Goal: Transaction & Acquisition: Purchase product/service

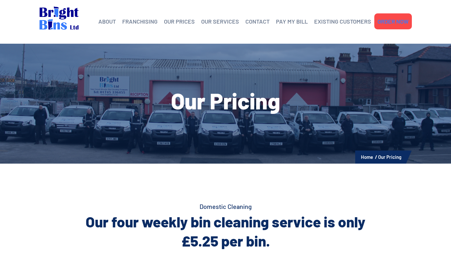
click at [391, 24] on link "ORDER NOW" at bounding box center [393, 22] width 31 height 10
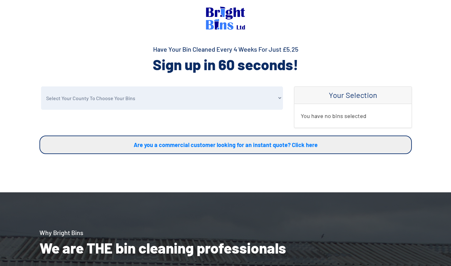
click at [229, 101] on select "Select Your County To Choose Your Bins Cheshire Conwy Denbighshire Flintshire S…" at bounding box center [162, 97] width 242 height 23
select select "Denbighshire"
click at [41, 86] on select "Select Your County To Choose Your Bins Cheshire Conwy Denbighshire Flintshire S…" at bounding box center [162, 97] width 242 height 23
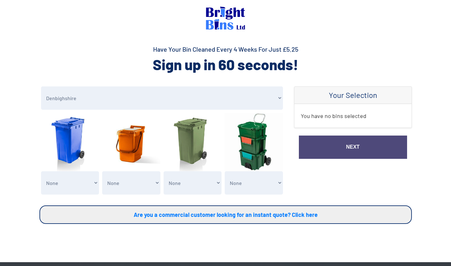
click at [88, 181] on select "None General Waste Bin - X1 (£5.25) General Waste Bin - X2 (£10.50) General Was…" at bounding box center [70, 182] width 58 height 23
select select "1"
click at [41, 171] on select "None General Waste Bin - X1 (£5.25) General Waste Bin - X2 (£10.50) General Was…" at bounding box center [70, 182] width 58 height 23
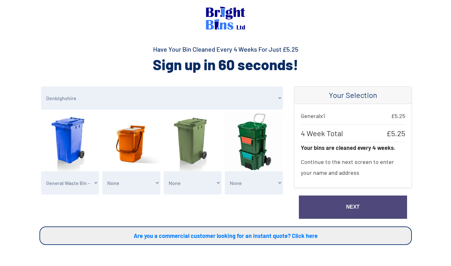
click at [187, 182] on select "None Garden Waste Bin - X1 (£5.25) Garden Waste Bin - X2 (£10.50) Garden Waste …" at bounding box center [193, 182] width 58 height 23
select select "1"
click at [164, 171] on select "None Garden Waste Bin - X1 (£5.25) Garden Waste Bin - X2 (£10.50) Garden Waste …" at bounding box center [193, 182] width 58 height 23
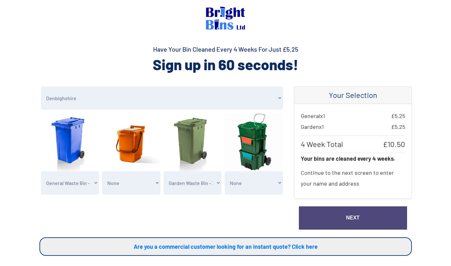
click at [335, 213] on link "Next" at bounding box center [353, 217] width 108 height 23
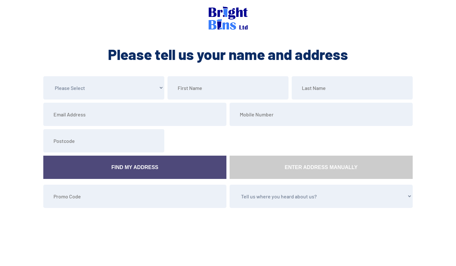
click at [145, 88] on select "Please Select Mr Mrs Miss Ms Dr [PERSON_NAME]" at bounding box center [103, 87] width 121 height 23
select select "Mrs"
click at [43, 76] on select "Please Select Mr Mrs Miss Ms Dr [PERSON_NAME]" at bounding box center [103, 87] width 121 height 23
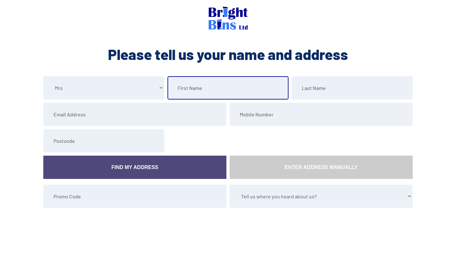
click at [196, 90] on input "text" at bounding box center [227, 87] width 121 height 23
type input "Janet"
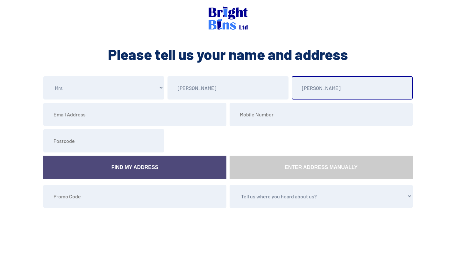
type input "Evans"
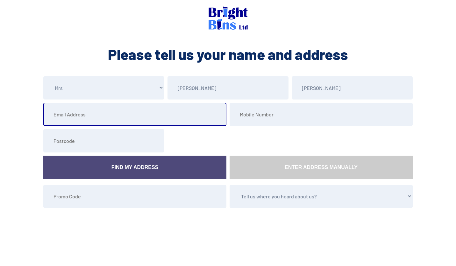
click at [153, 117] on input "email" at bounding box center [134, 114] width 183 height 23
type input "jan46evans@gmail.com"
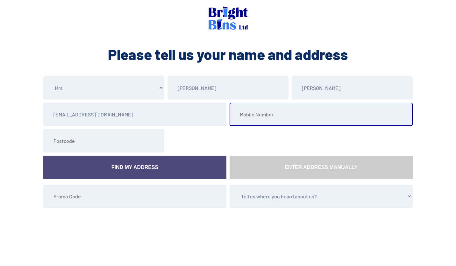
click at [259, 115] on input "tel" at bounding box center [321, 114] width 183 height 23
type input "07826559337"
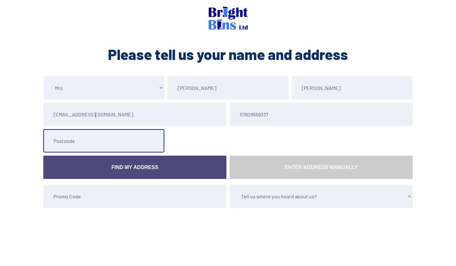
click at [105, 142] on input "text" at bounding box center [103, 140] width 121 height 23
type input "LL183UA"
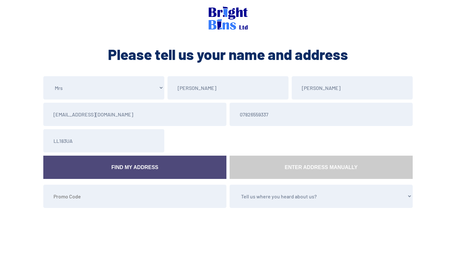
click at [117, 169] on link "Find My Address" at bounding box center [134, 166] width 183 height 23
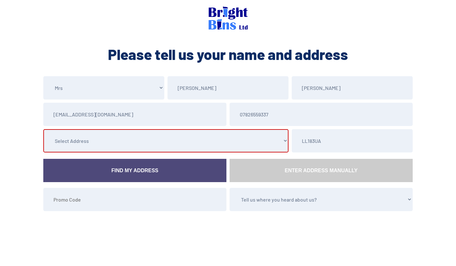
click at [151, 139] on select "Select Address 16 Molineaux Road, , , , , Rhyl, Denbighshire 17 Molineaux Road,…" at bounding box center [165, 140] width 245 height 23
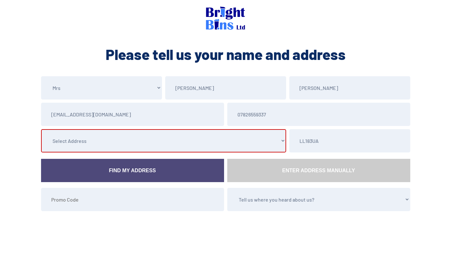
select select "Denbighshire"
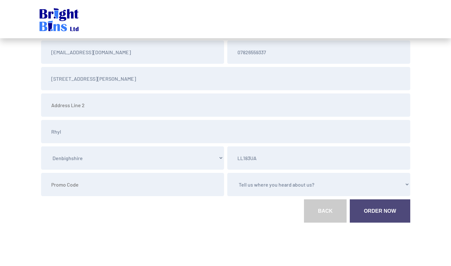
scroll to position [63, 0]
click at [351, 184] on select "Tell us where you heard about us? Word of Mouth Leaflet Sticker On Bin Spoke To…" at bounding box center [318, 183] width 183 height 23
select select "Other"
click at [227, 172] on select "Tell us where you heard about us? Word of Mouth Leaflet Sticker On Bin Spoke To…" at bounding box center [318, 183] width 183 height 23
click at [381, 209] on link "Order Now" at bounding box center [380, 209] width 60 height 23
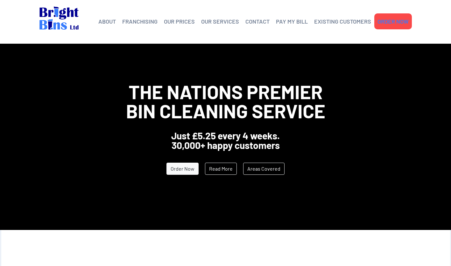
click at [395, 19] on link "ORDER NOW" at bounding box center [393, 22] width 31 height 10
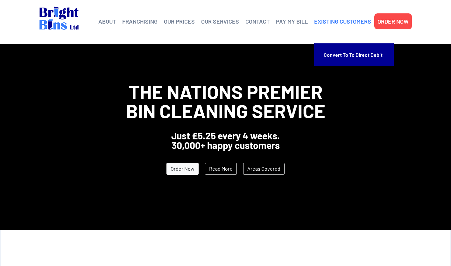
click at [341, 20] on link "EXISTING CUSTOMERS" at bounding box center [342, 22] width 57 height 10
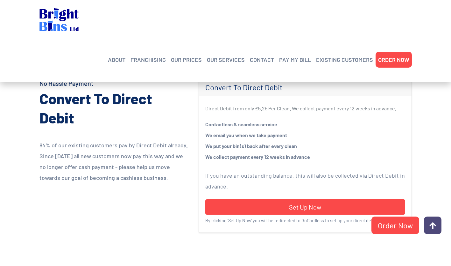
scroll to position [170, 0]
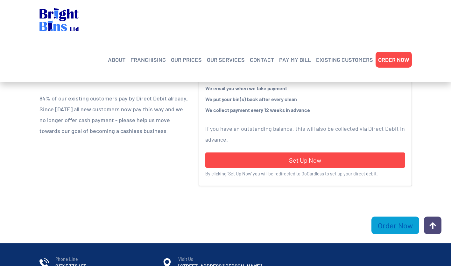
click at [382, 225] on link "Order Now" at bounding box center [396, 225] width 48 height 18
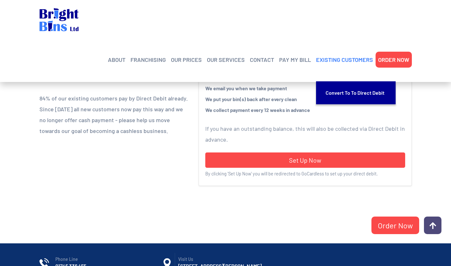
click at [335, 55] on link "EXISTING CUSTOMERS" at bounding box center [344, 60] width 57 height 10
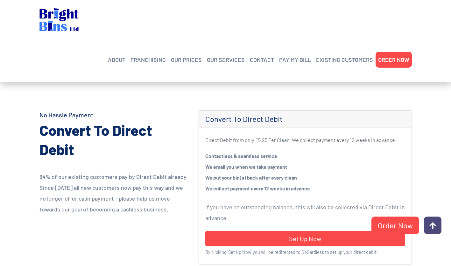
scroll to position [91, 0]
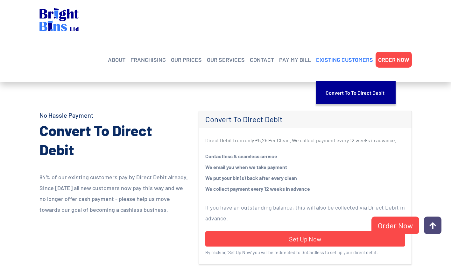
click at [334, 55] on link "EXISTING CUSTOMERS" at bounding box center [344, 60] width 57 height 10
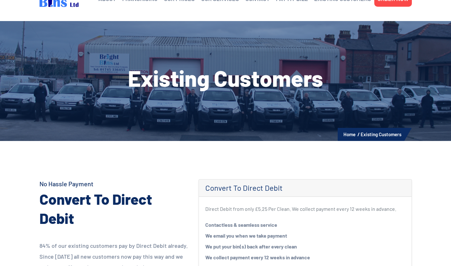
scroll to position [6, 0]
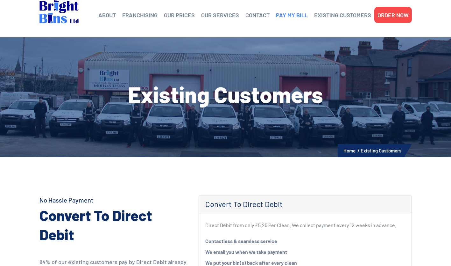
click at [290, 16] on link "PAY MY BILL" at bounding box center [292, 15] width 32 height 10
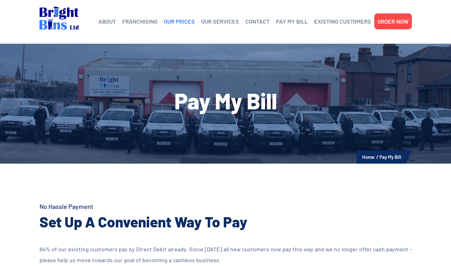
click at [174, 21] on link "OUR PRICES" at bounding box center [179, 22] width 31 height 10
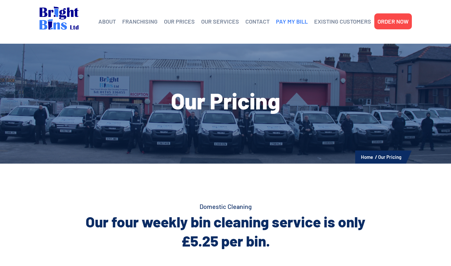
click at [288, 20] on link "PAY MY BILL" at bounding box center [292, 22] width 32 height 10
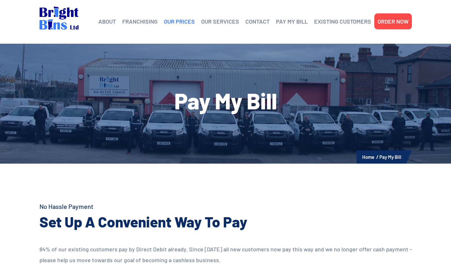
click at [179, 22] on link "OUR PRICES" at bounding box center [179, 22] width 31 height 10
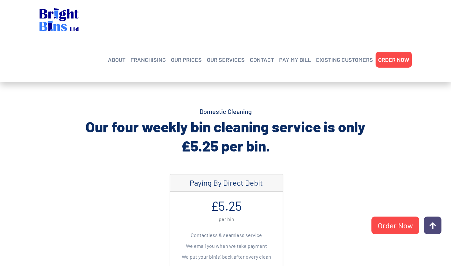
scroll to position [68, 0]
